Goal: Task Accomplishment & Management: Use online tool/utility

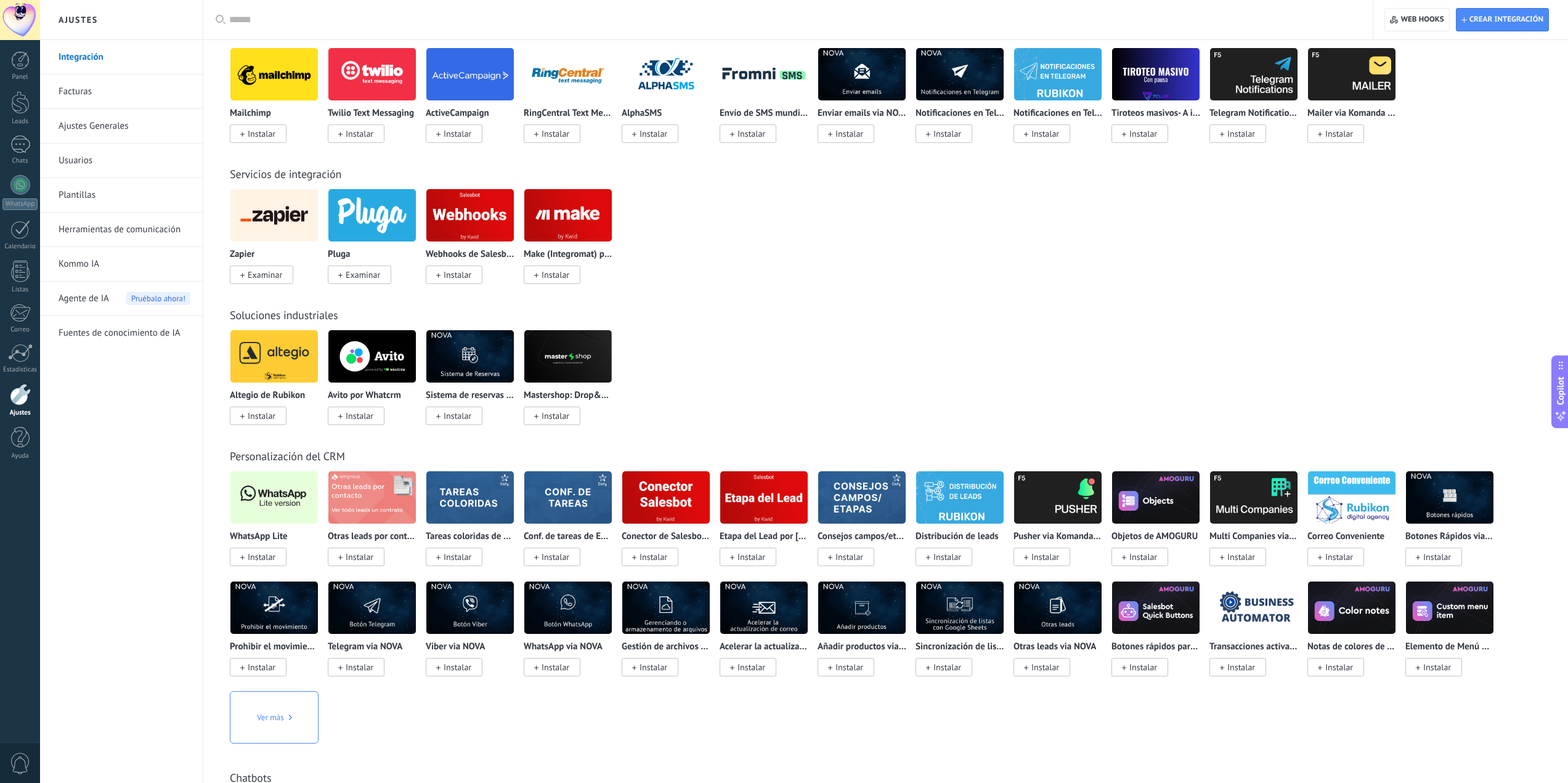
scroll to position [1643, 0]
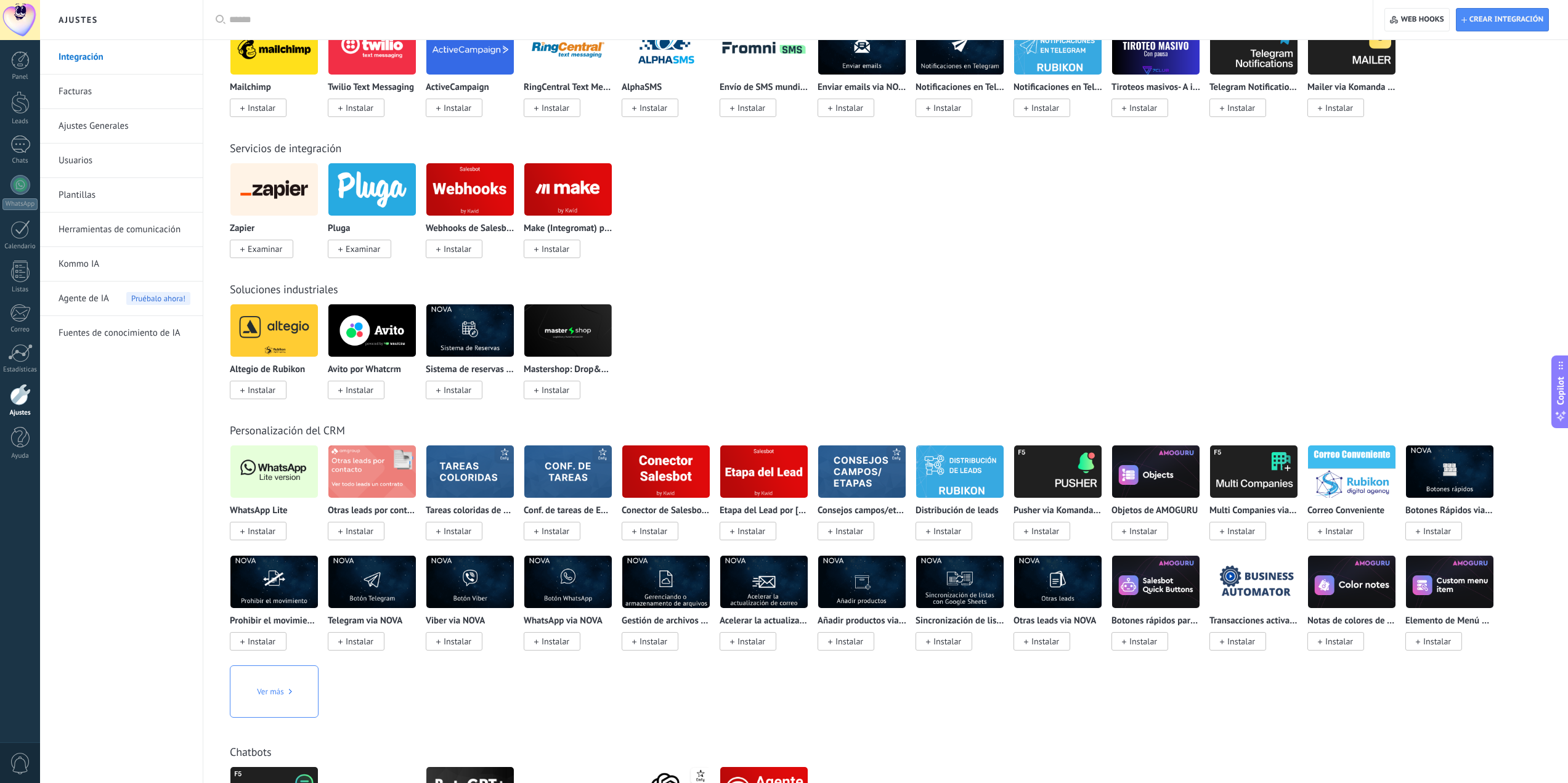
drag, startPoint x: 247, startPoint y: 463, endPoint x: 263, endPoint y: 458, distance: 16.8
click at [247, 463] on img at bounding box center [274, 472] width 88 height 60
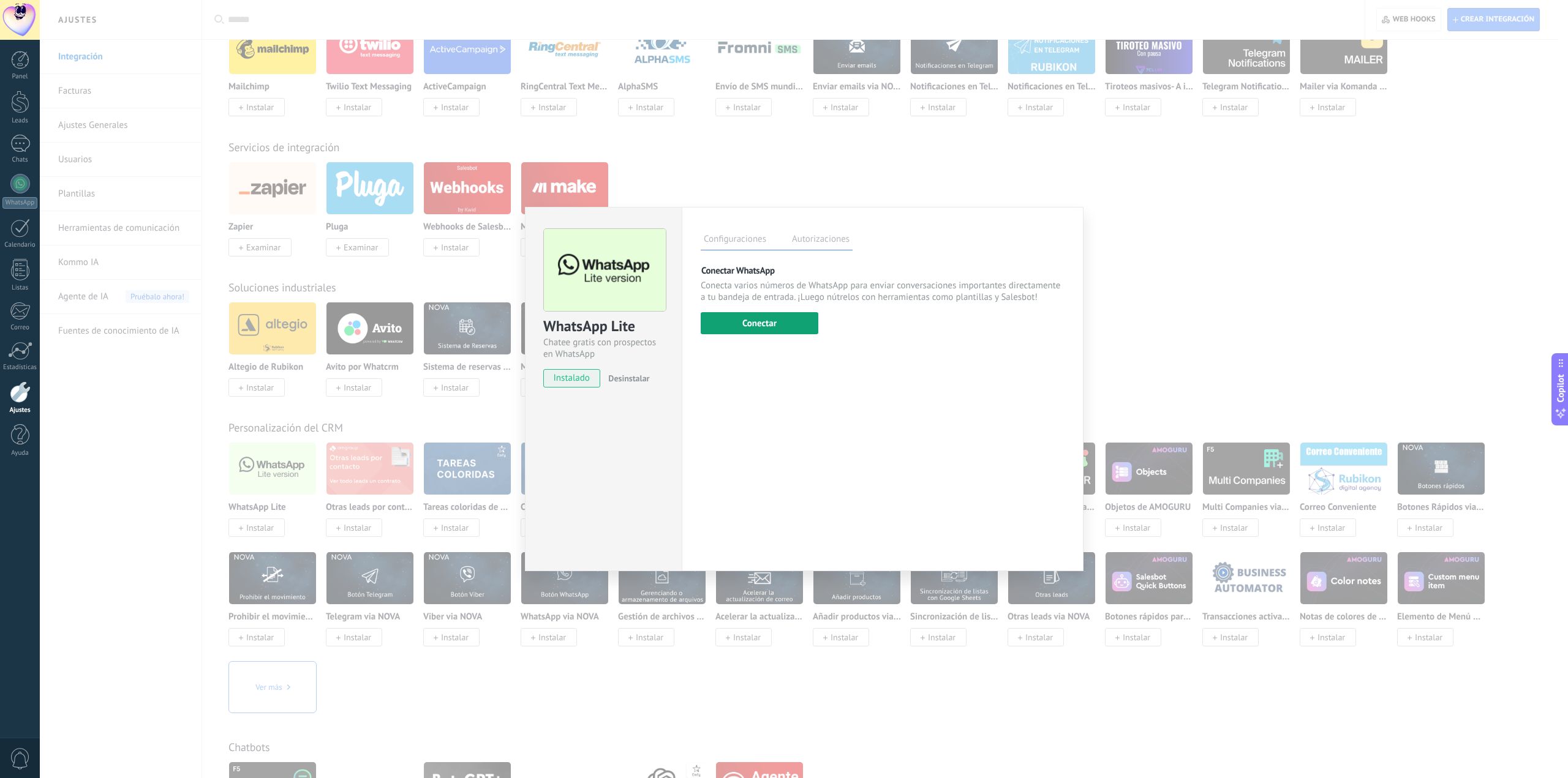
click at [786, 327] on button "Conectar" at bounding box center [759, 323] width 117 height 22
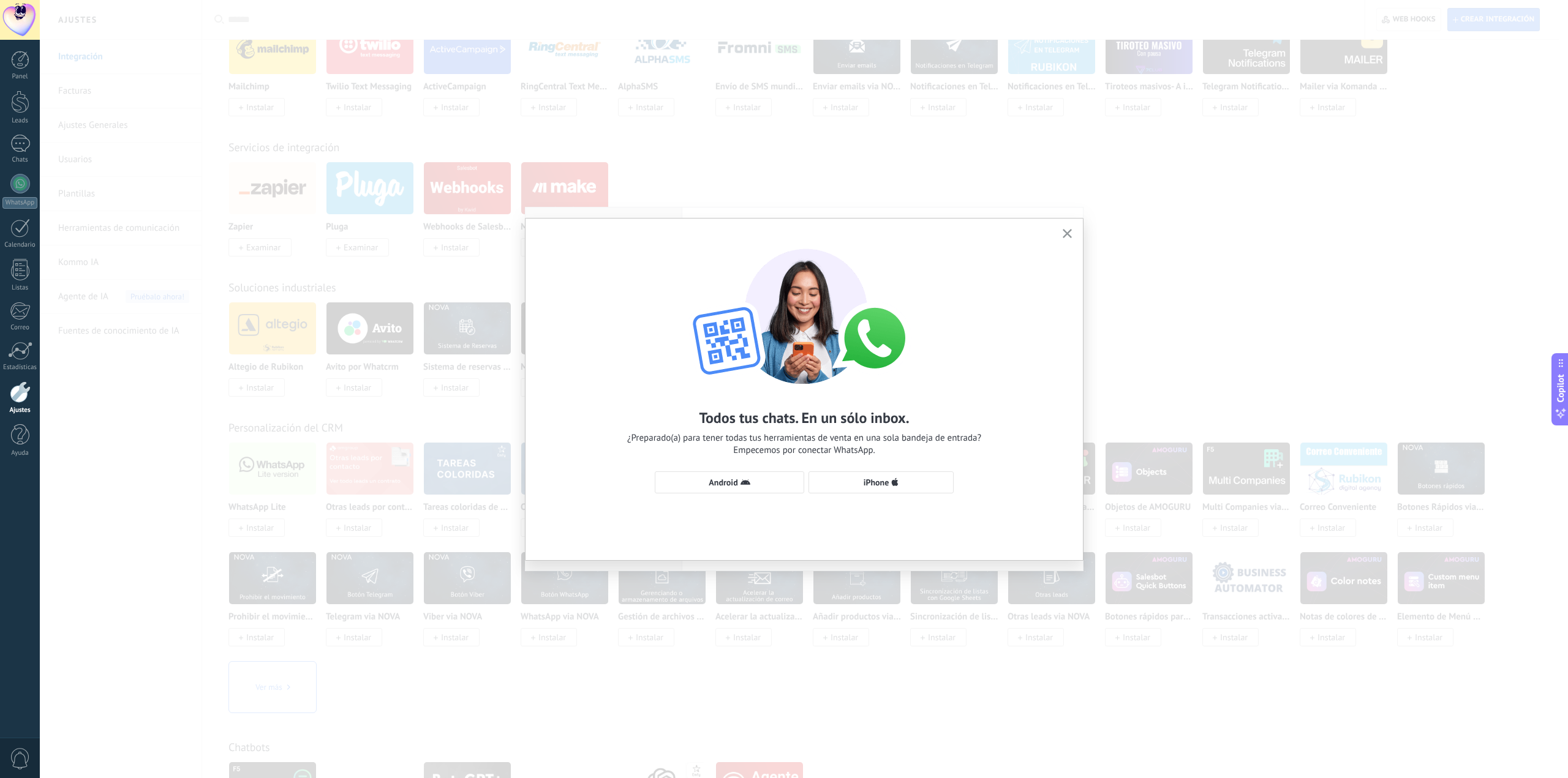
click at [1065, 231] on icon "button" at bounding box center [1067, 233] width 9 height 9
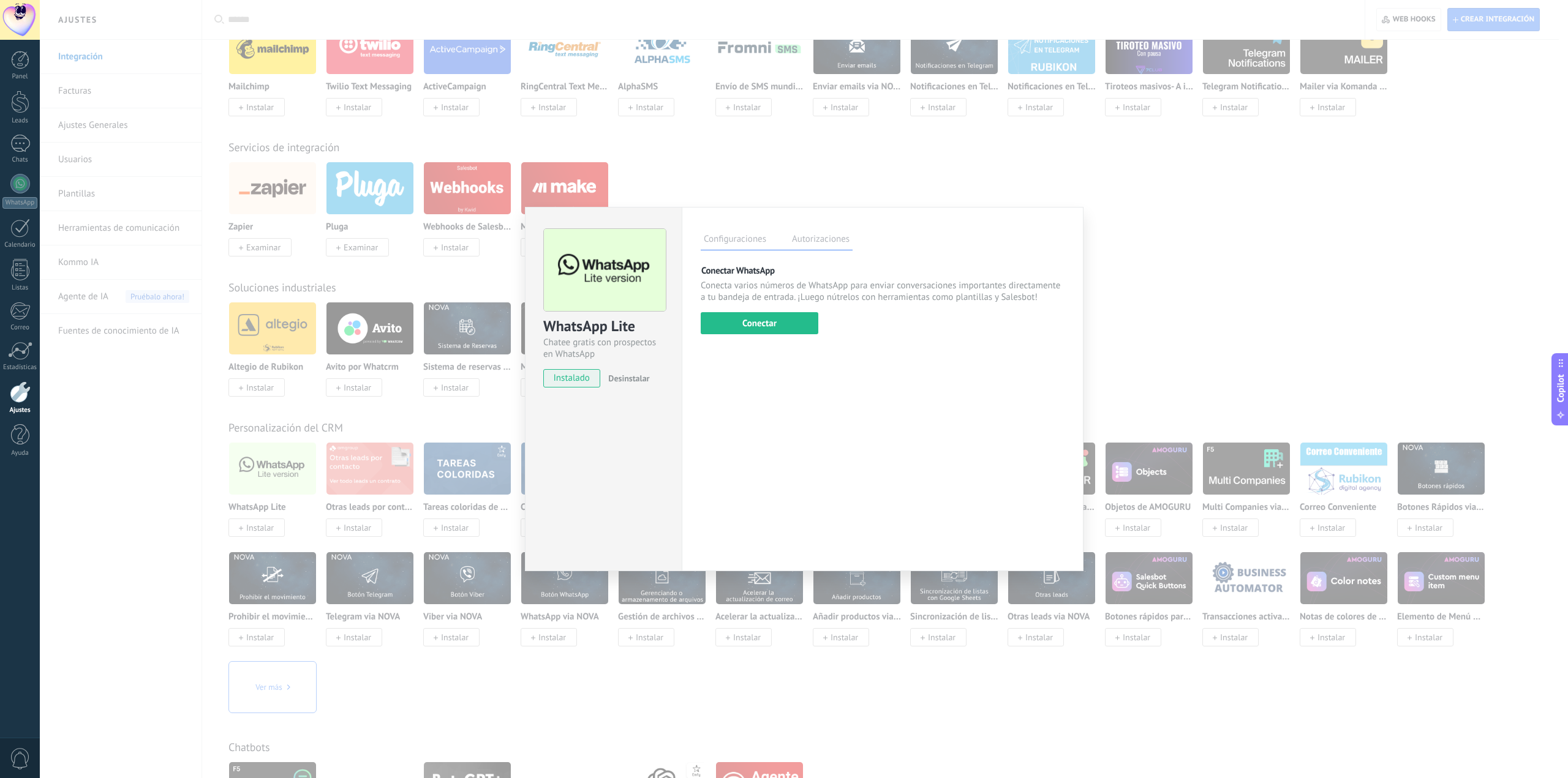
click at [622, 457] on div "WhatsApp Lite Chatee gratis con prospectos en WhatsApp instalado Desinstalar" at bounding box center [603, 389] width 157 height 364
click at [305, 456] on div "WhatsApp Lite Chatee gratis con prospectos en WhatsApp instalado Desinstalar Co…" at bounding box center [804, 389] width 1528 height 778
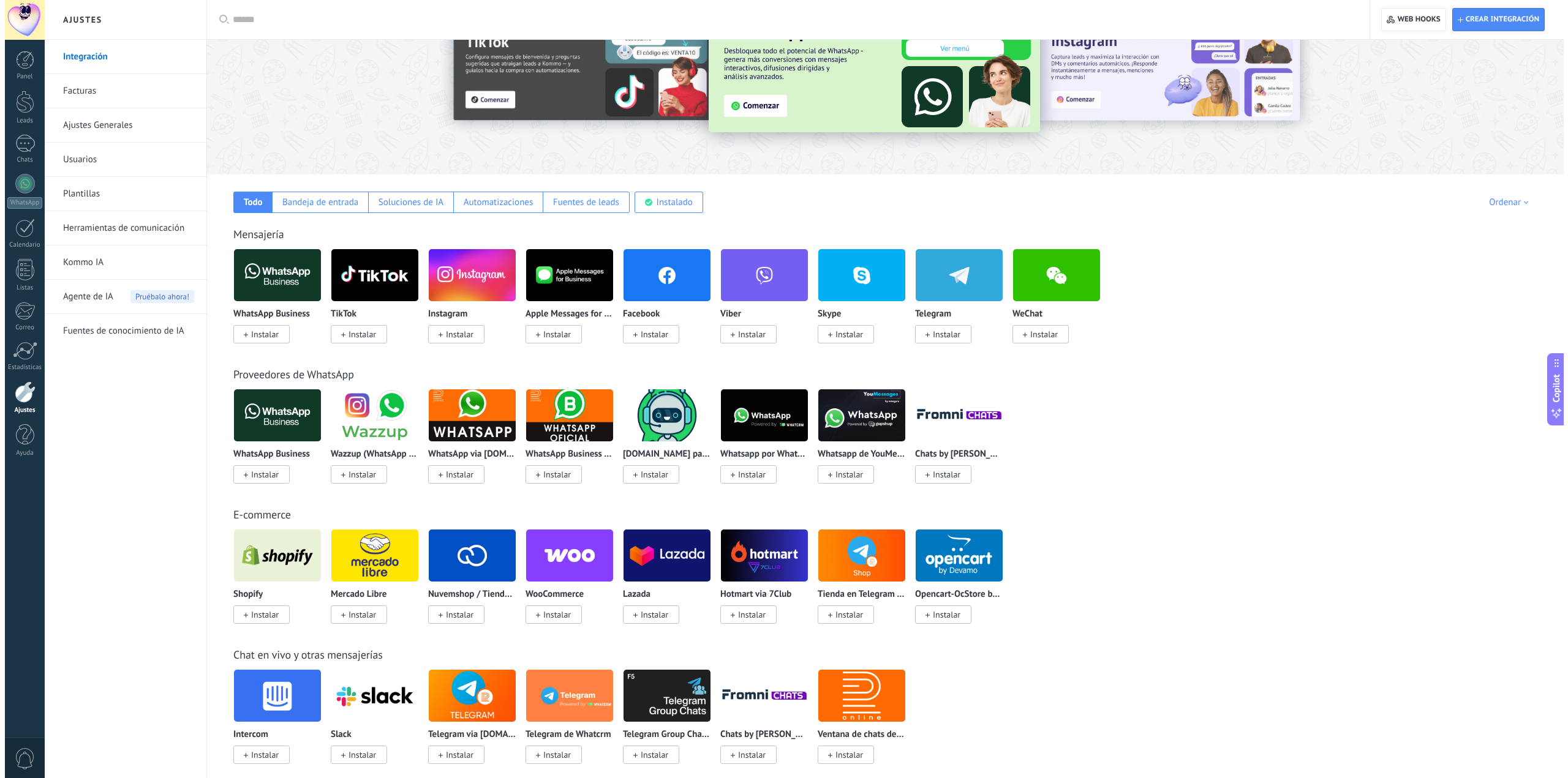
scroll to position [0, 0]
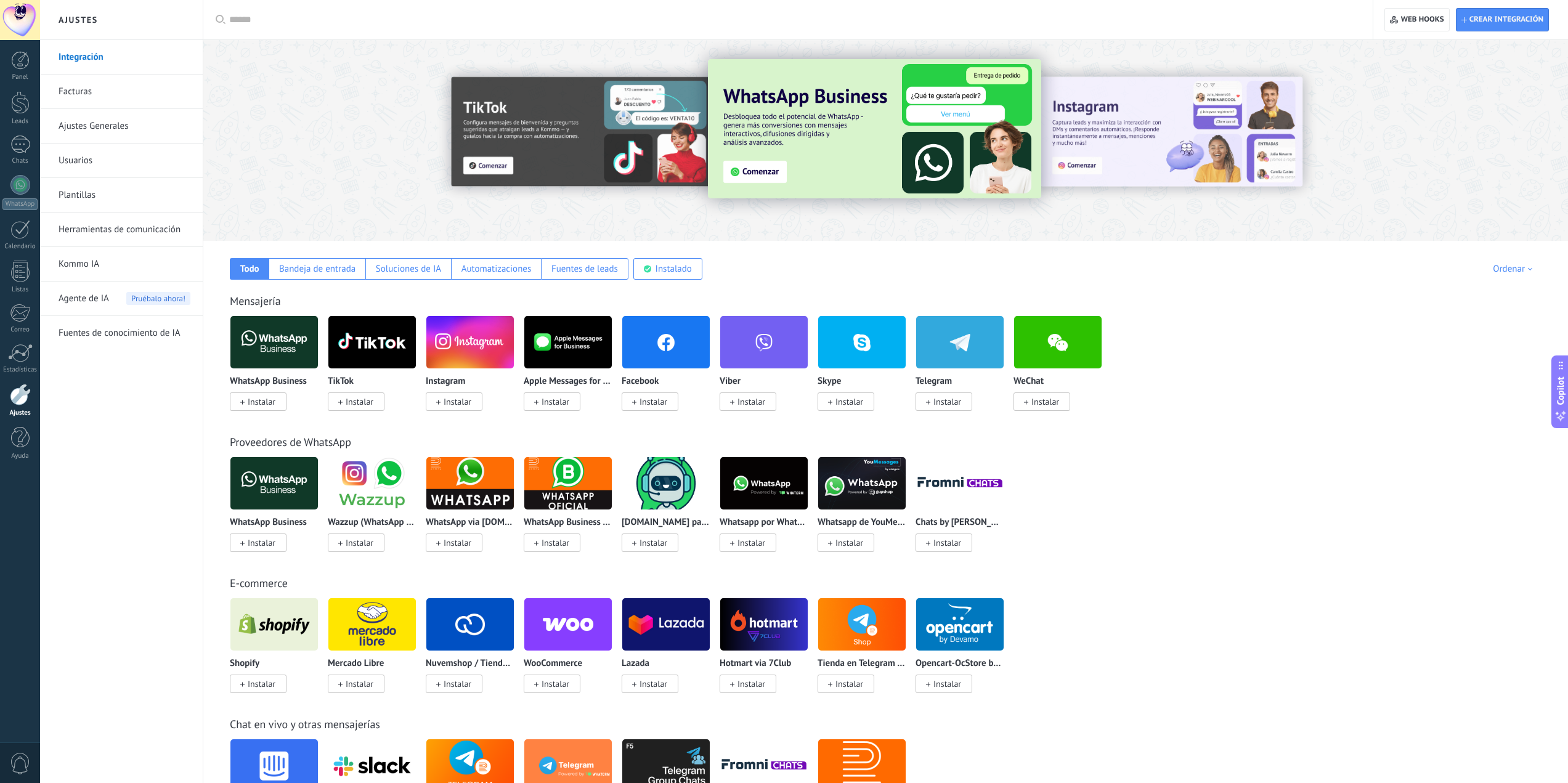
click at [300, 335] on img at bounding box center [274, 342] width 88 height 60
click at [256, 397] on span "Instalar" at bounding box center [261, 402] width 28 height 11
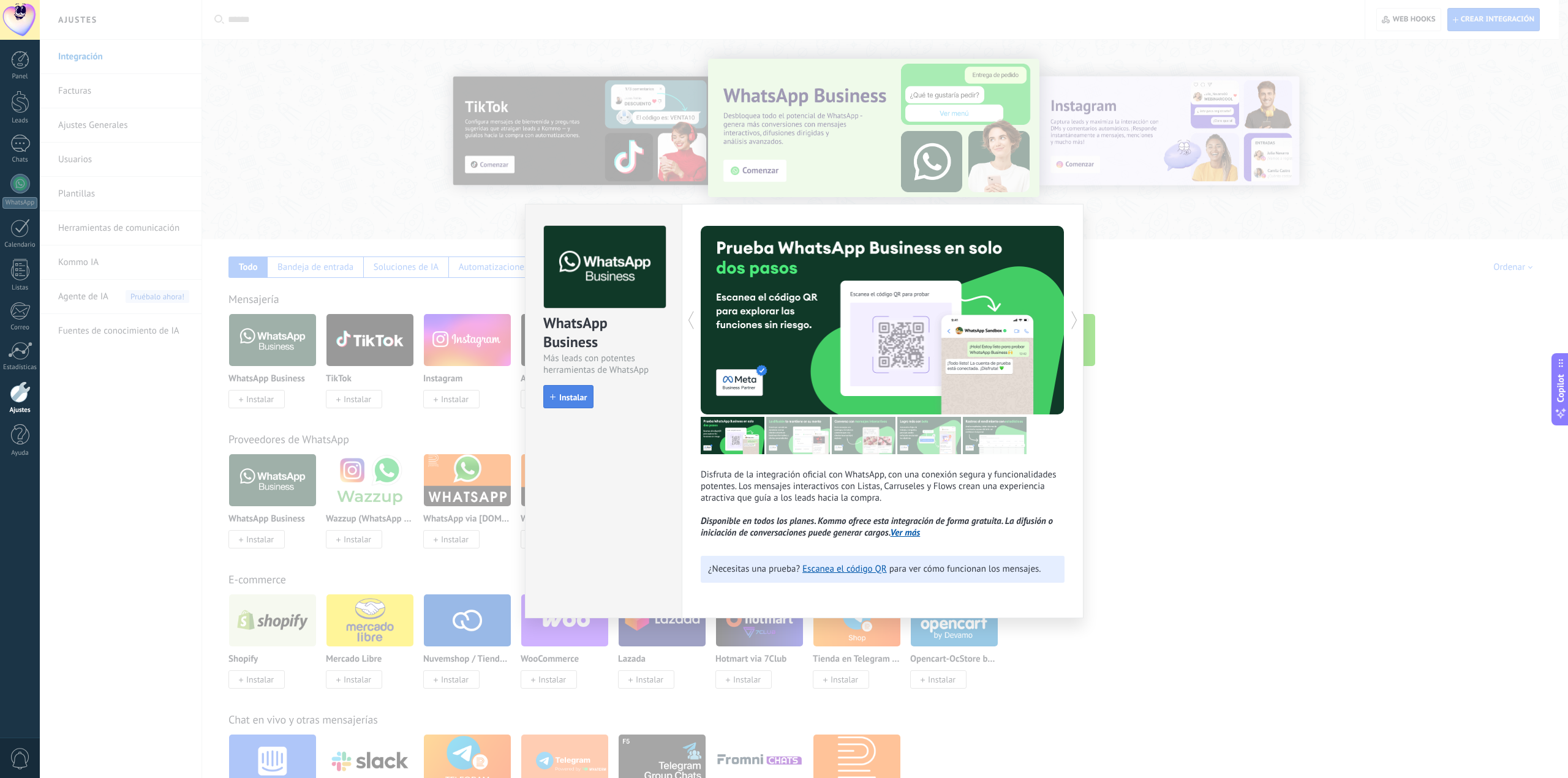
click at [582, 395] on span "Instalar" at bounding box center [573, 397] width 28 height 9
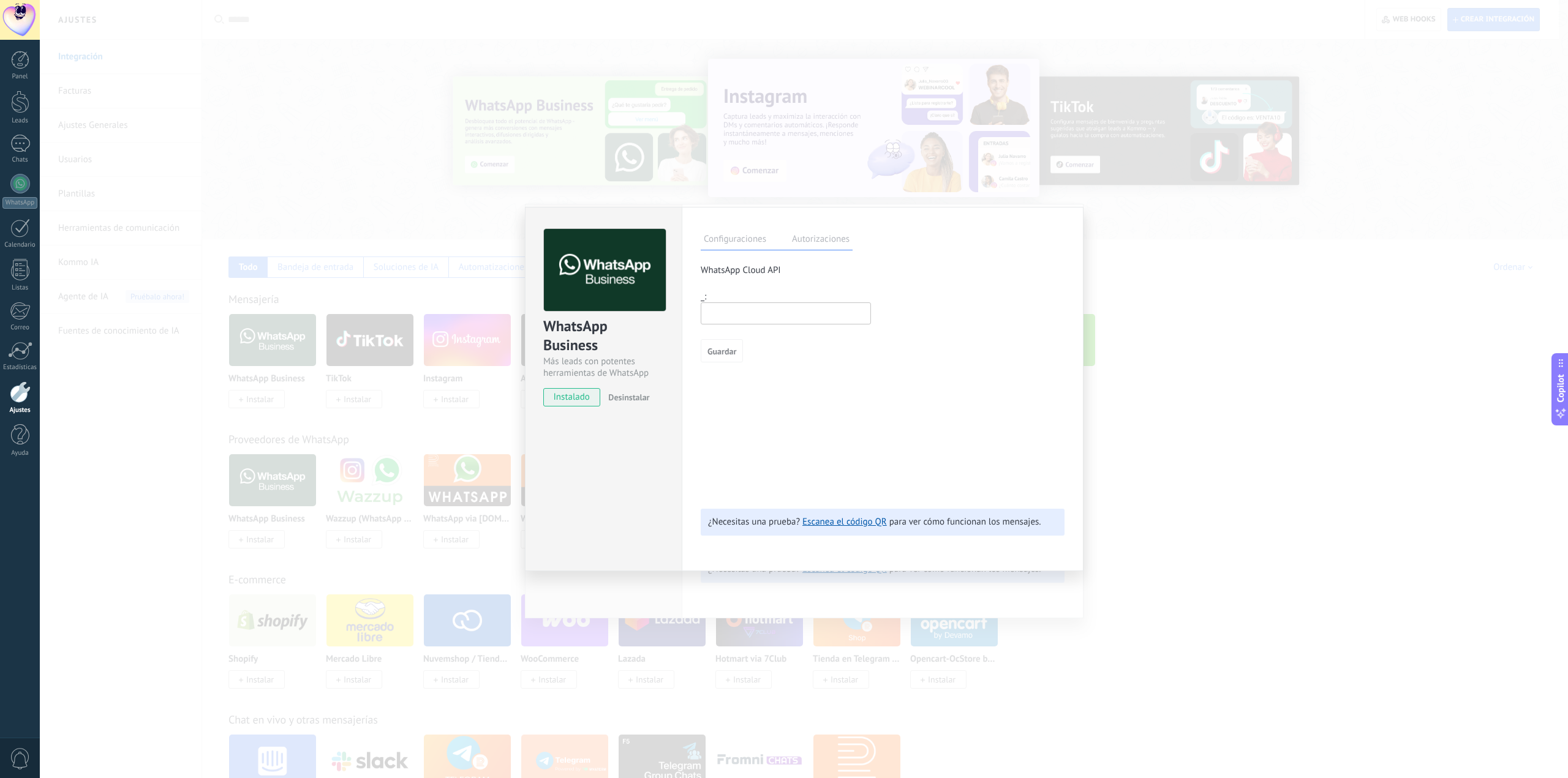
click at [798, 311] on input "text" at bounding box center [785, 313] width 170 height 22
click at [1151, 397] on div "WhatsApp Business Más leads con potentes herramientas de WhatsApp instalado Des…" at bounding box center [804, 389] width 1528 height 778
